Goal: Transaction & Acquisition: Purchase product/service

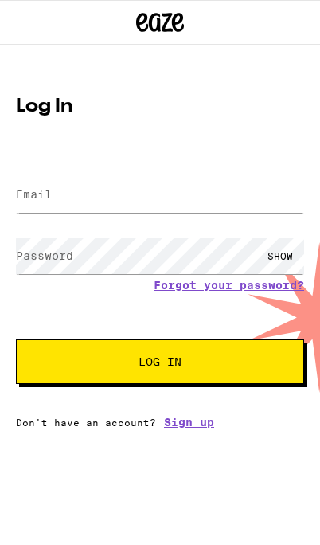
click at [37, 192] on label "Email" at bounding box center [34, 194] width 36 height 13
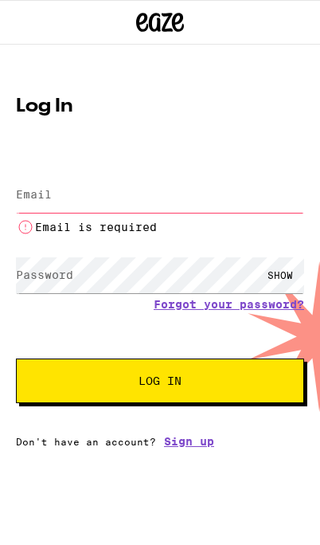
type input "[PERSON_NAME][EMAIL_ADDRESS][DOMAIN_NAME]"
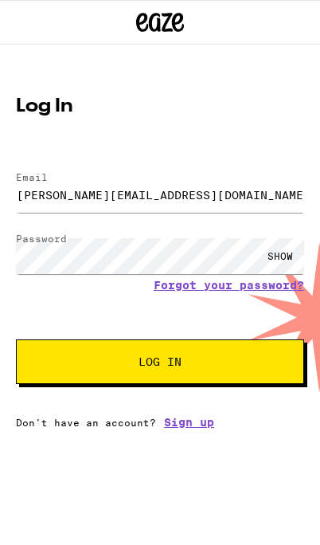
click at [77, 367] on button "Log In" at bounding box center [160, 361] width 288 height 45
